Goal: Information Seeking & Learning: Learn about a topic

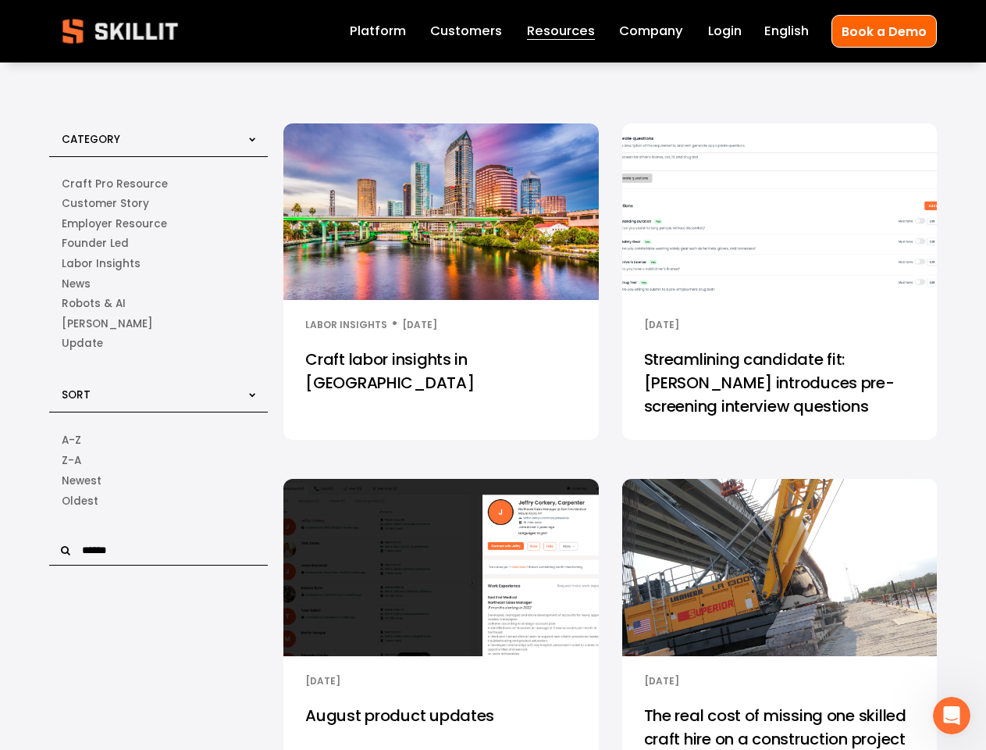
click at [159, 553] on input "text" at bounding box center [158, 551] width 219 height 30
click at [952, 715] on icon "Open Intercom Messenger" at bounding box center [952, 716] width 26 height 26
